Goal: Check status: Check status

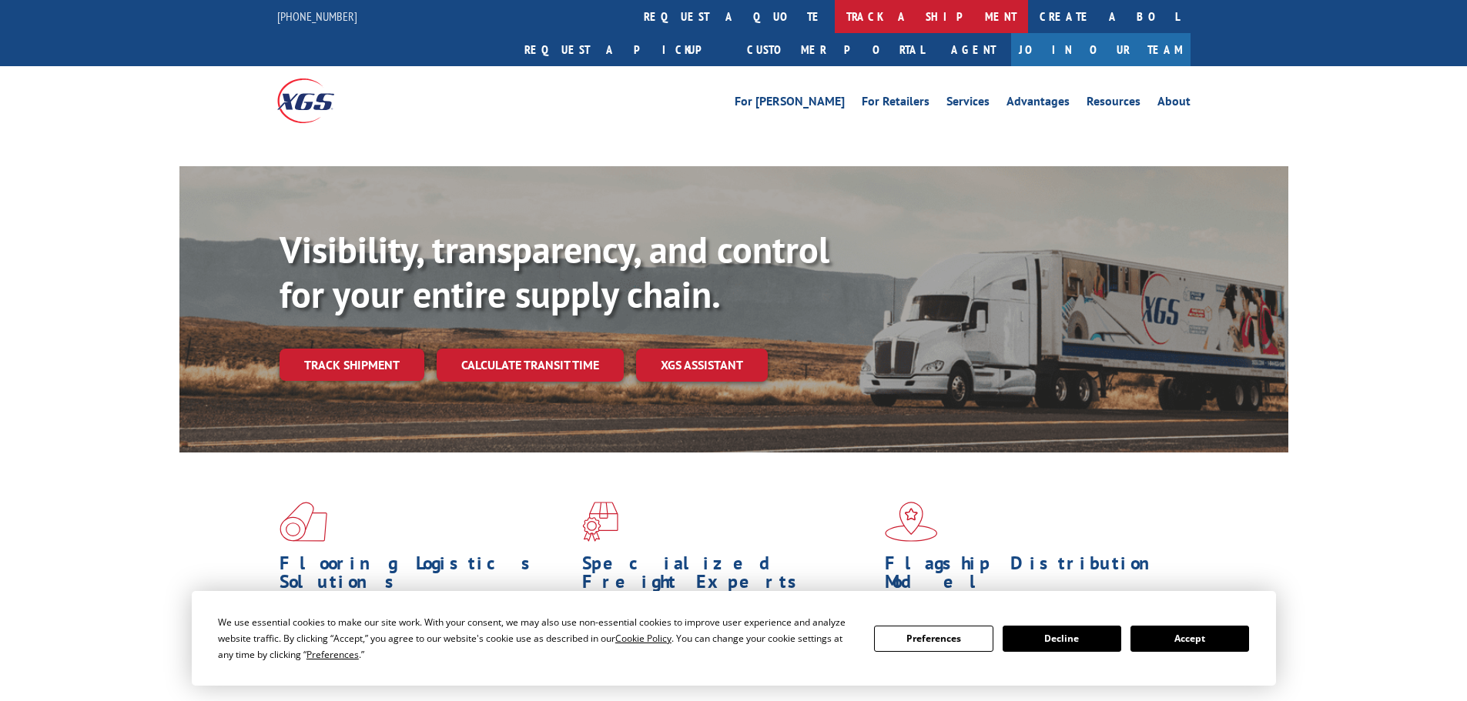
click at [835, 17] on link "track a shipment" at bounding box center [931, 16] width 193 height 33
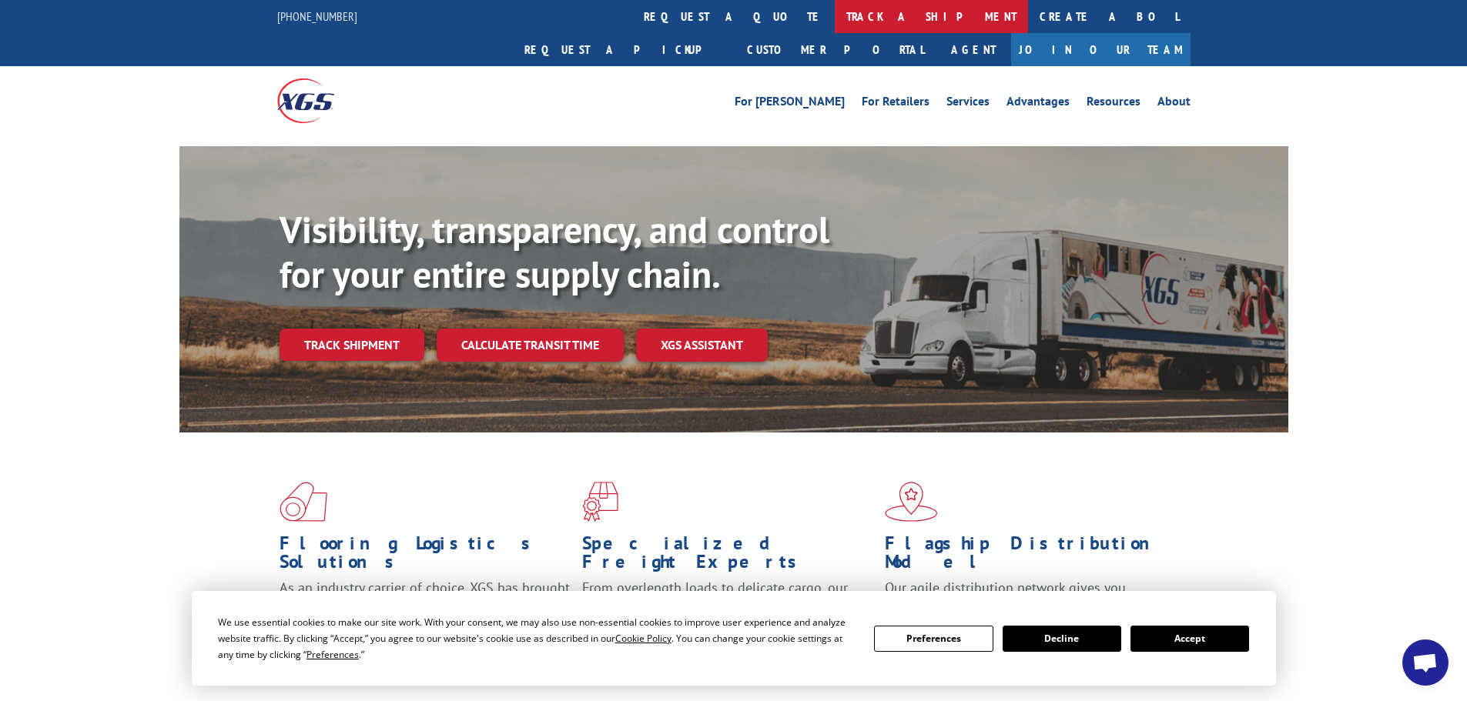
click at [835, 15] on link "track a shipment" at bounding box center [931, 16] width 193 height 33
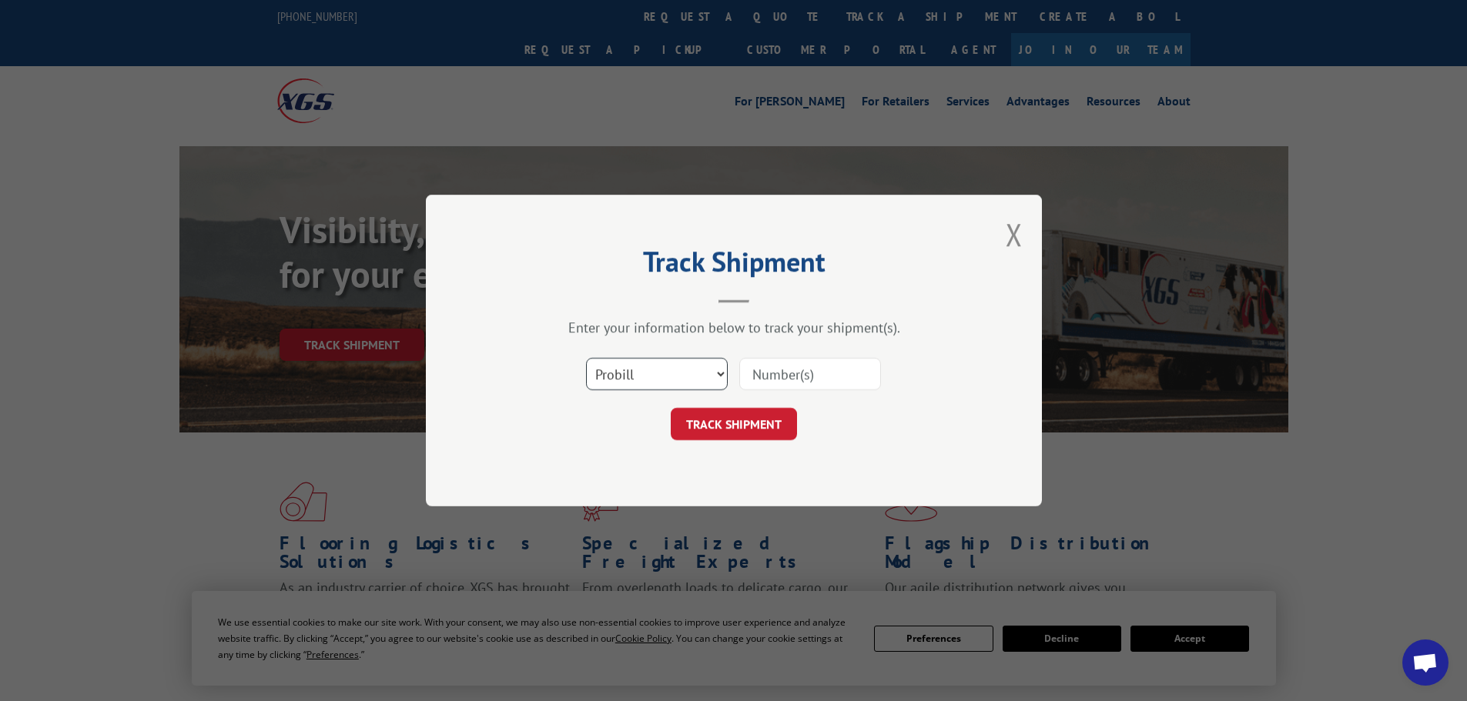
click at [627, 382] on select "Select category... Probill BOL PO" at bounding box center [657, 374] width 142 height 32
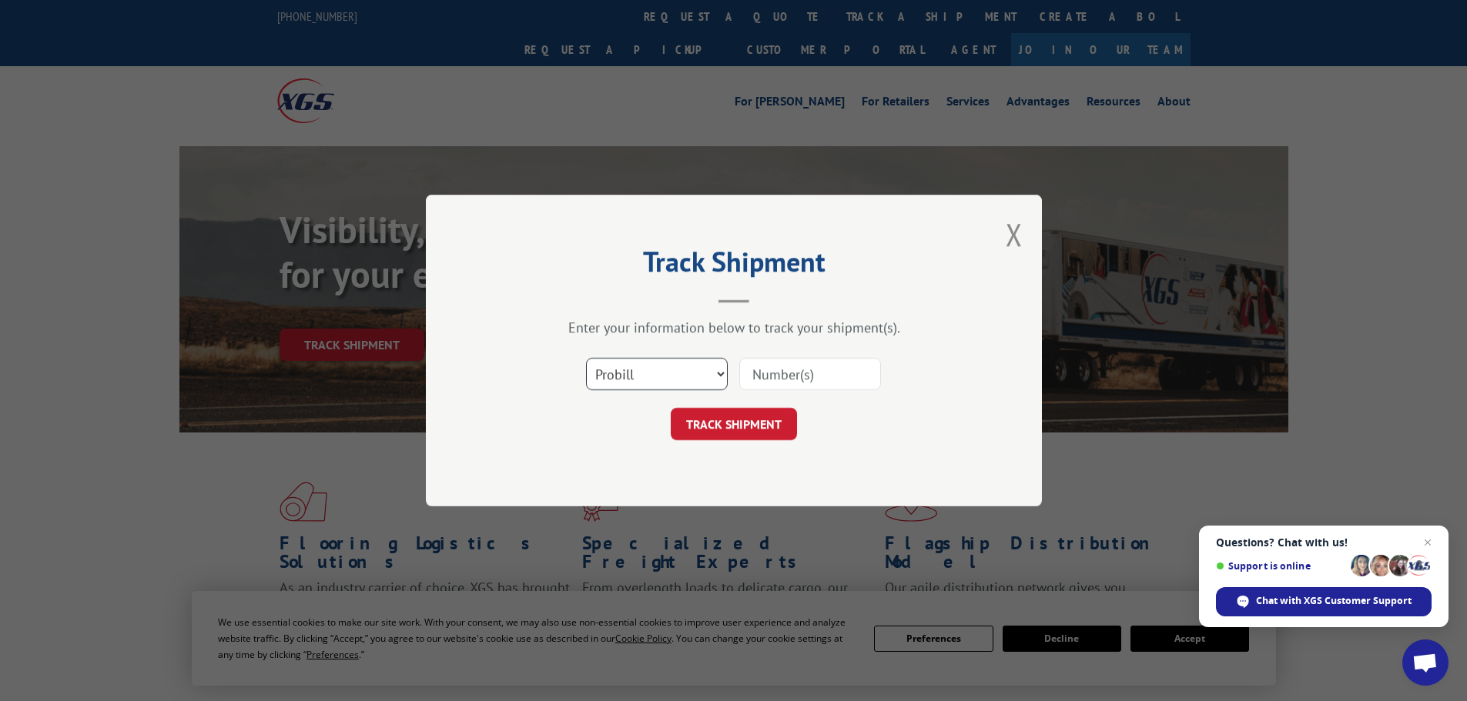
select select "bol"
click at [586, 358] on select "Select category... Probill BOL PO" at bounding box center [657, 374] width 142 height 32
click at [761, 386] on input at bounding box center [810, 374] width 142 height 32
paste input "7047182"
type input "7047182"
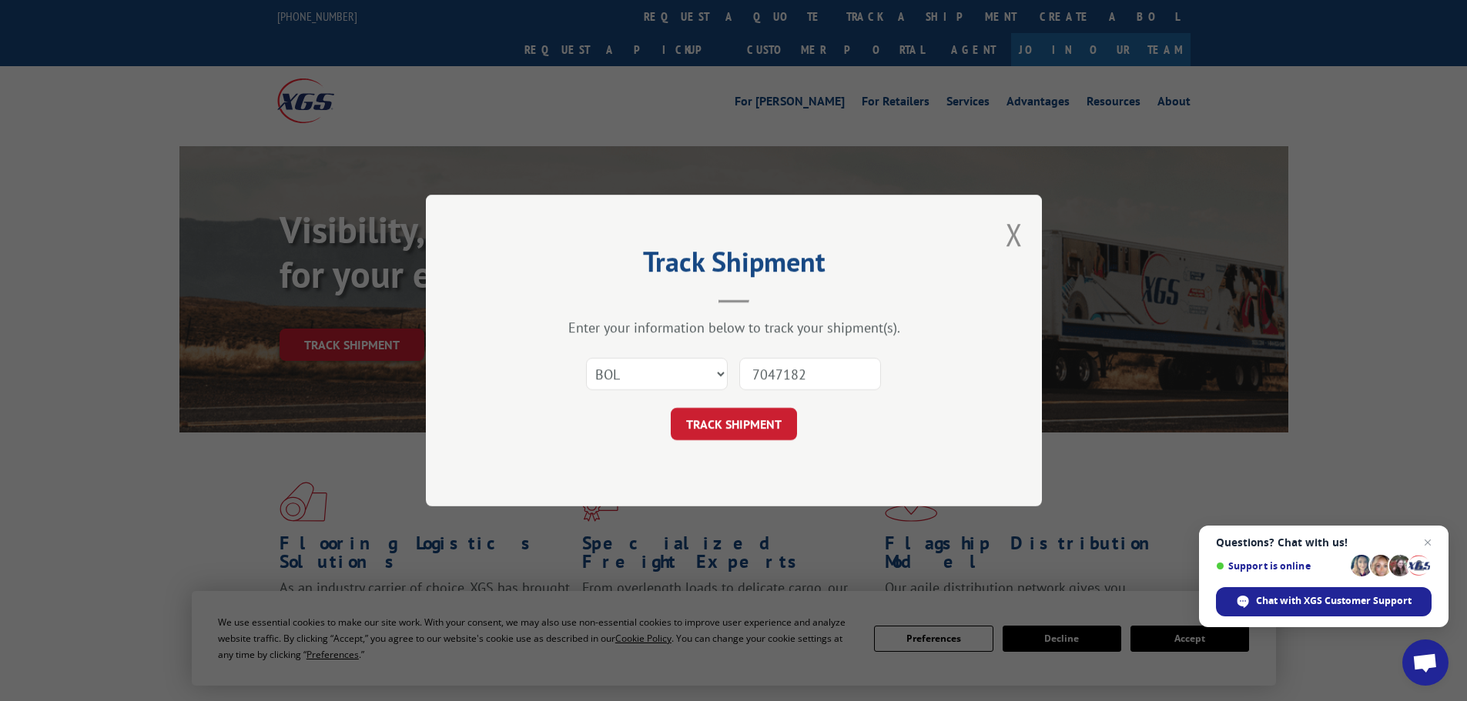
click at [721, 457] on div "Track Shipment Enter your information below to track your shipment(s). Select c…" at bounding box center [734, 351] width 616 height 312
click at [721, 431] on button "TRACK SHIPMENT" at bounding box center [734, 424] width 126 height 32
